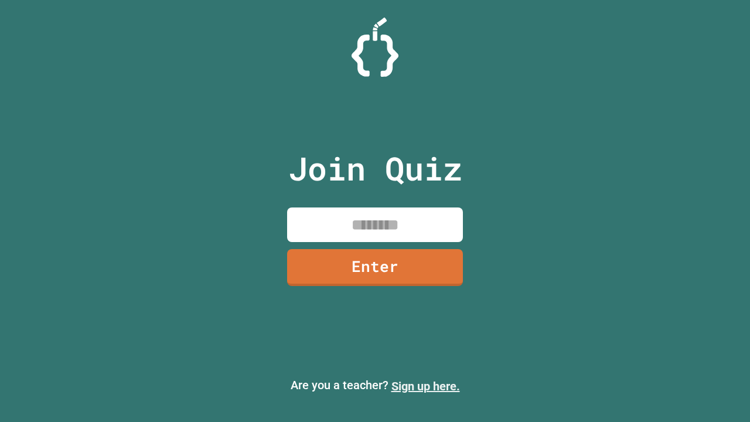
click at [425, 386] on link "Sign up here." at bounding box center [425, 386] width 69 height 14
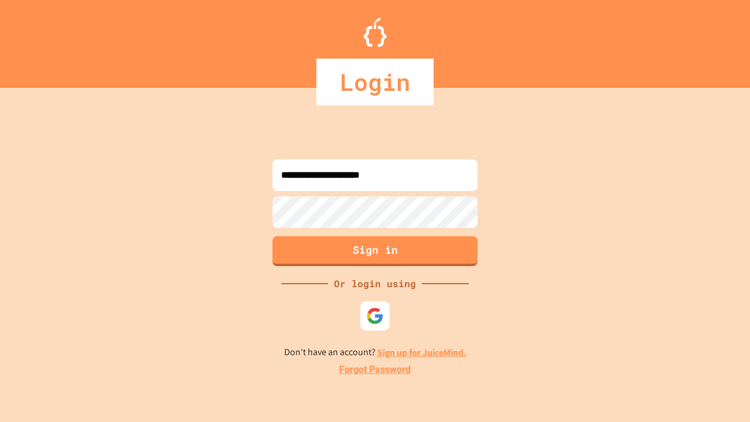
type input "**********"
